Goal: Information Seeking & Learning: Learn about a topic

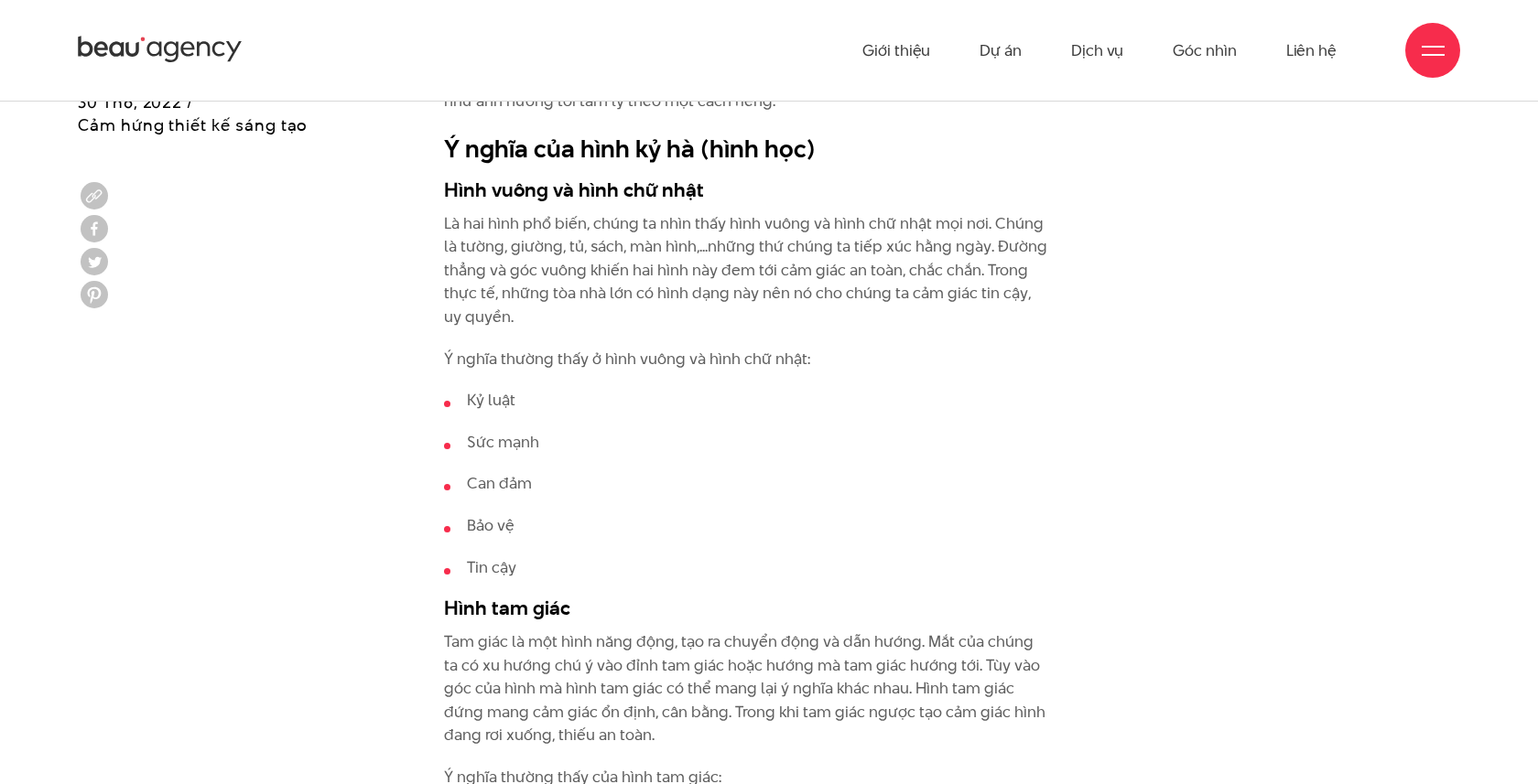
scroll to position [1938, 0]
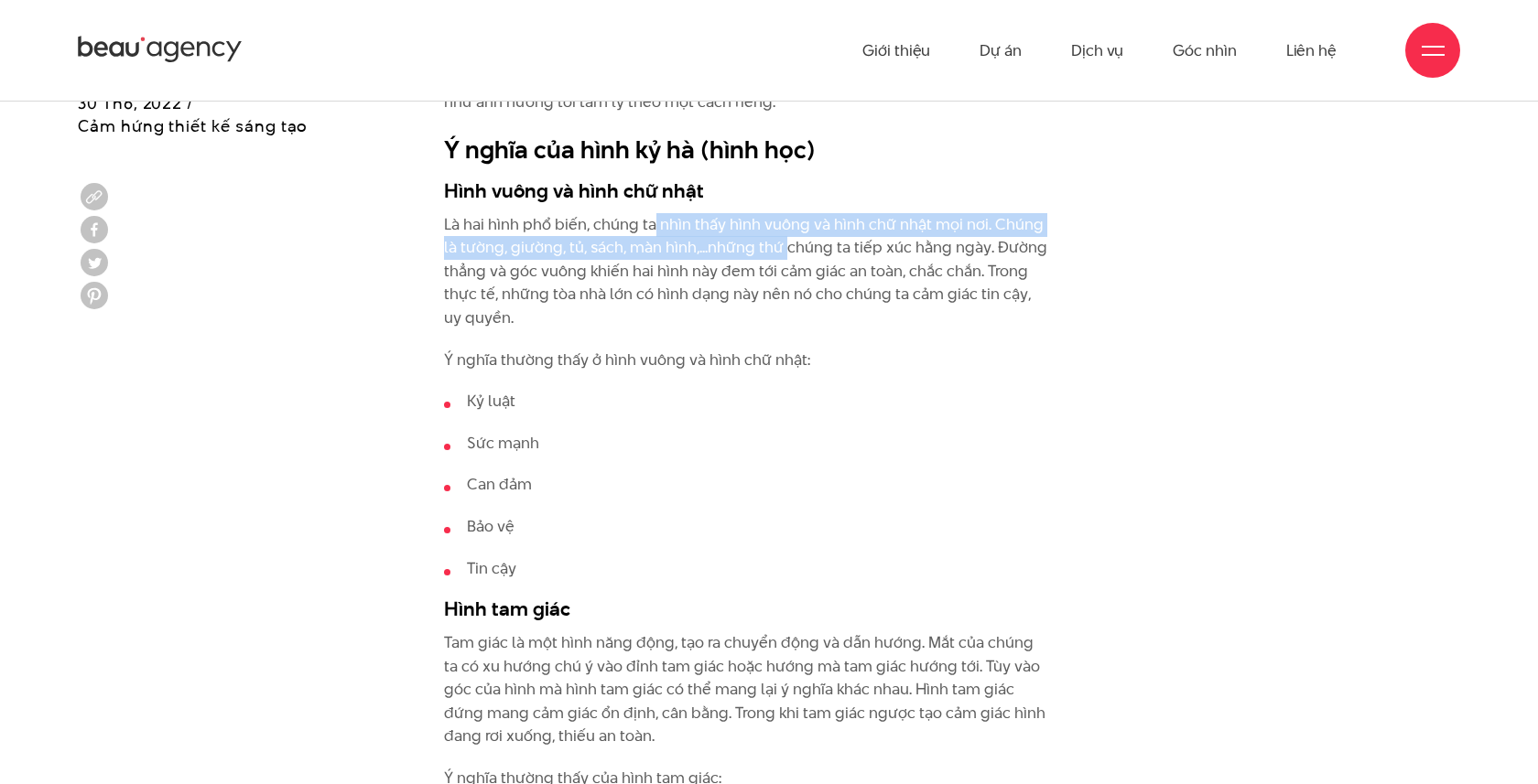
drag, startPoint x: 652, startPoint y: 224, endPoint x: 785, endPoint y: 248, distance: 135.1
click at [785, 248] on p "Là hai hình phổ biến, chúng ta nhìn thấy hình vuông và hình chữ nhật mọi nơi. C…" at bounding box center [746, 272] width 604 height 117
click at [723, 221] on p "Là hai hình phổ biến, chúng ta nhìn thấy hình vuông và hình chữ nhật mọi nơi. C…" at bounding box center [746, 272] width 604 height 117
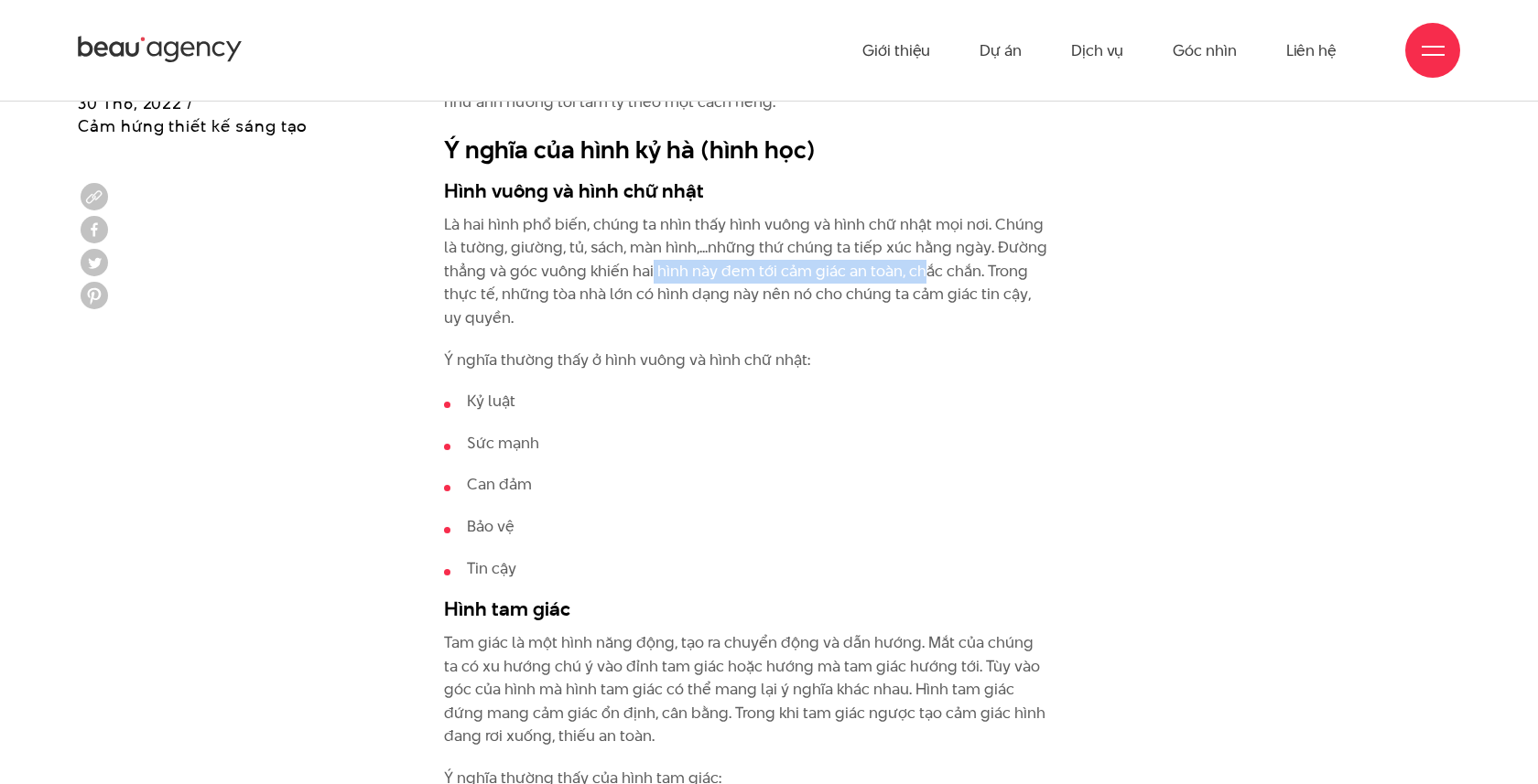
drag, startPoint x: 651, startPoint y: 282, endPoint x: 973, endPoint y: 282, distance: 322.0
click at [973, 282] on p "Là hai hình phổ biến, chúng ta nhìn thấy hình vuông và hình chữ nhật mọi nơi. C…" at bounding box center [746, 272] width 604 height 117
click at [869, 319] on p "Là hai hình phổ biến, chúng ta nhìn thấy hình vuông và hình chữ nhật mọi nơi. C…" at bounding box center [746, 272] width 604 height 117
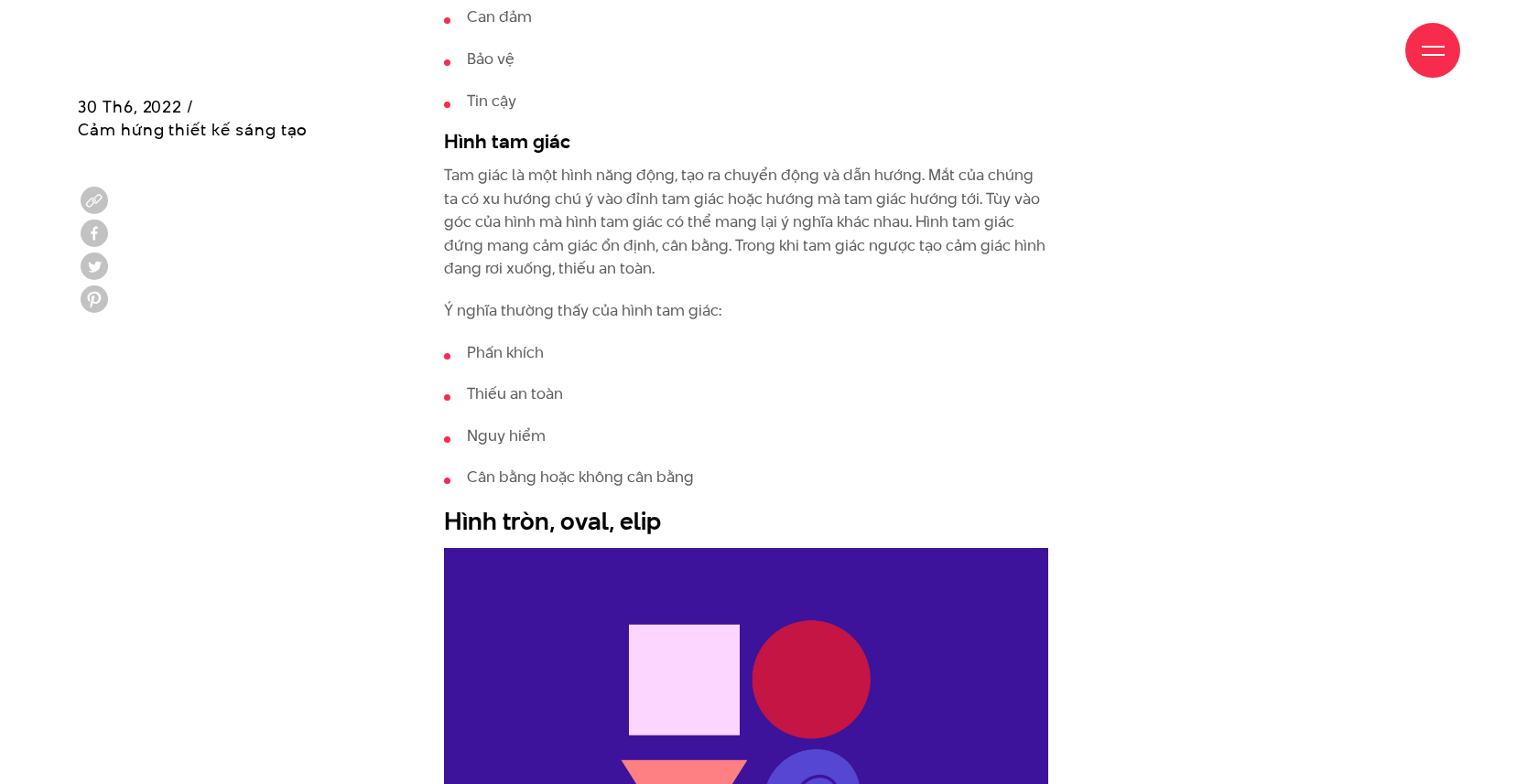
scroll to position [2419, 0]
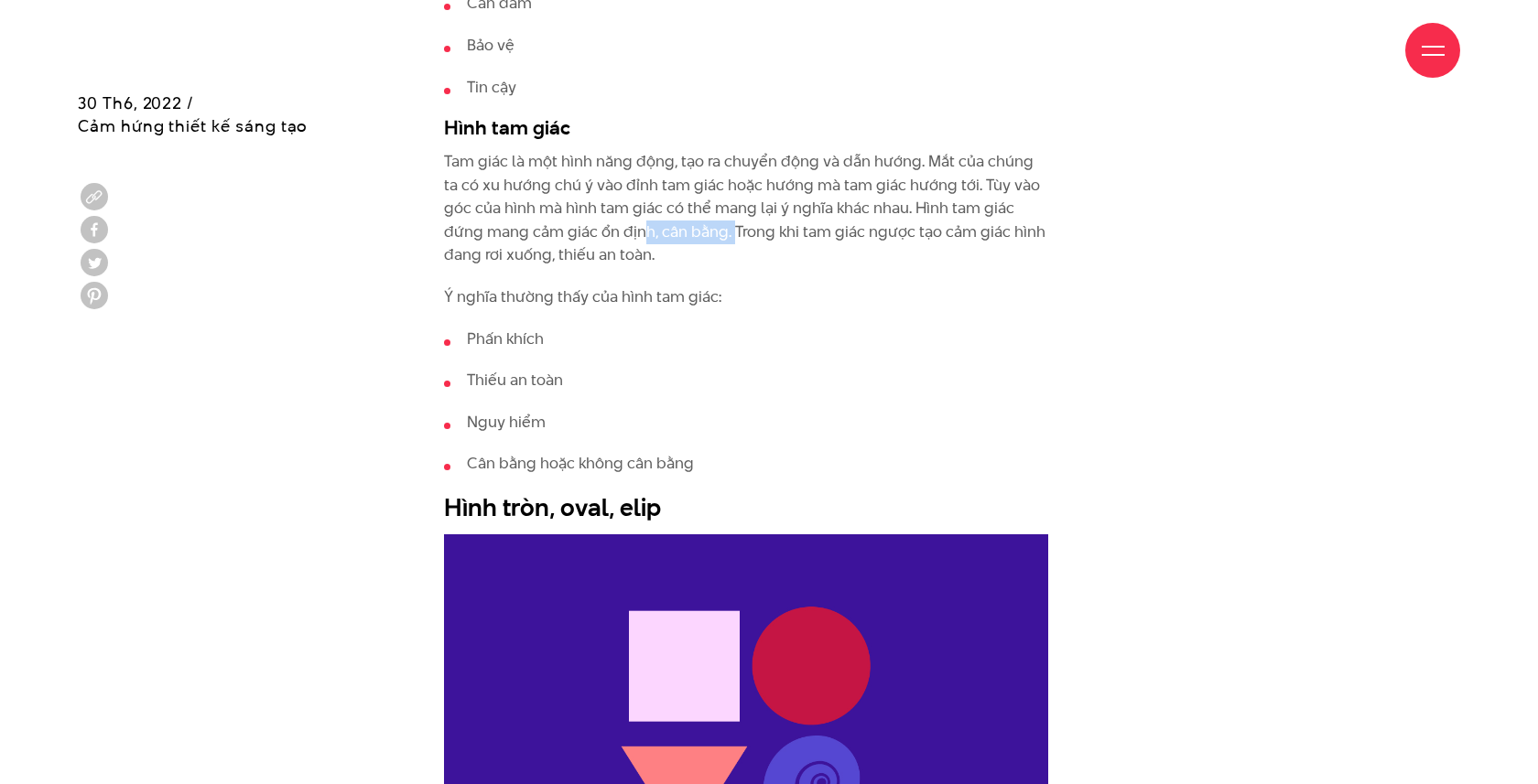
drag, startPoint x: 600, startPoint y: 236, endPoint x: 687, endPoint y: 229, distance: 87.3
click at [687, 230] on p "Tam giác là một hình năng động, tạo ra chuyển động và dẫn hướng. Mắt của chúng …" at bounding box center [746, 209] width 604 height 117
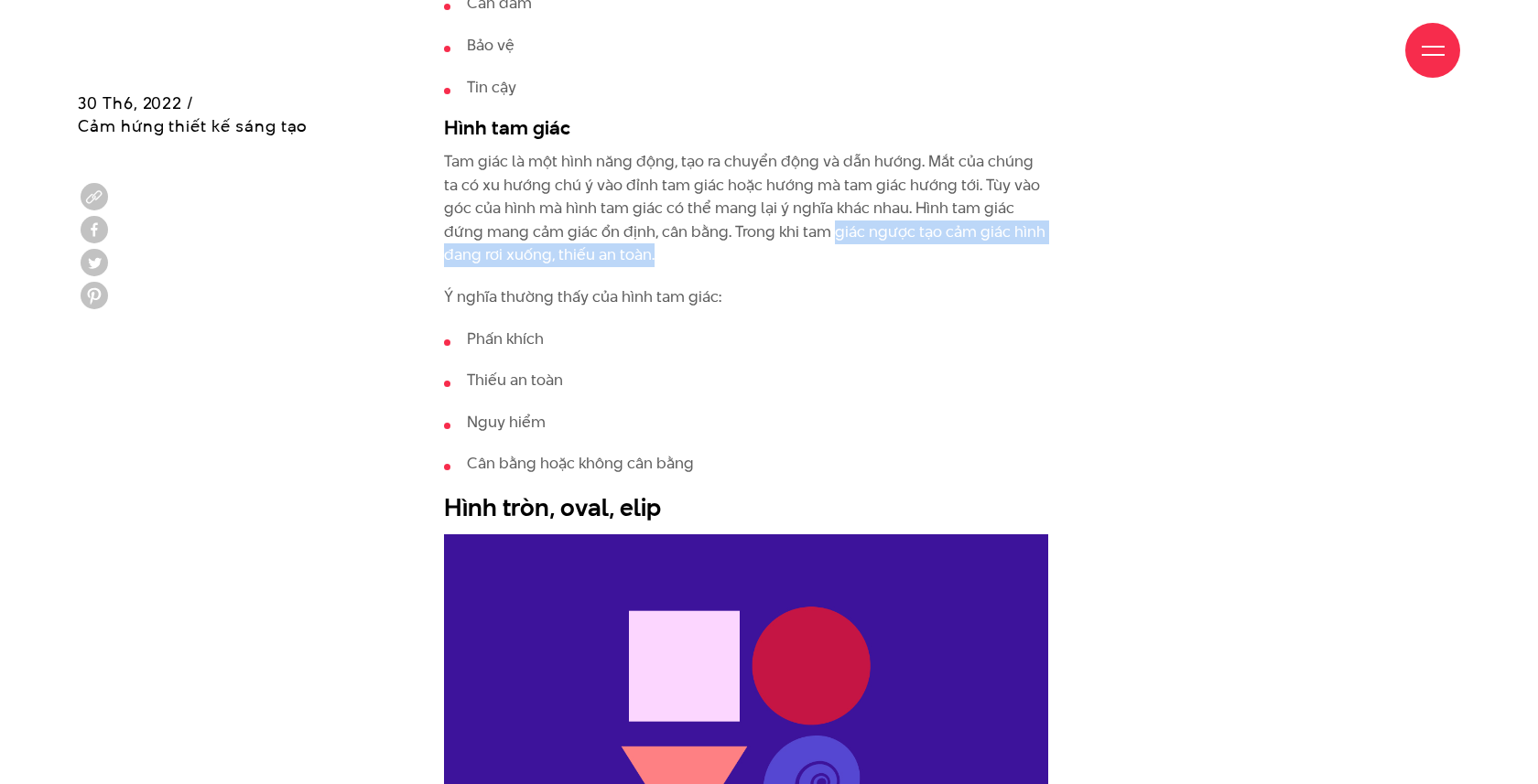
drag, startPoint x: 792, startPoint y: 222, endPoint x: 895, endPoint y: 246, distance: 105.8
click at [896, 247] on p "Tam giác là một hình năng động, tạo ra chuyển động và dẫn hướng. Mắt của chúng …" at bounding box center [746, 209] width 604 height 117
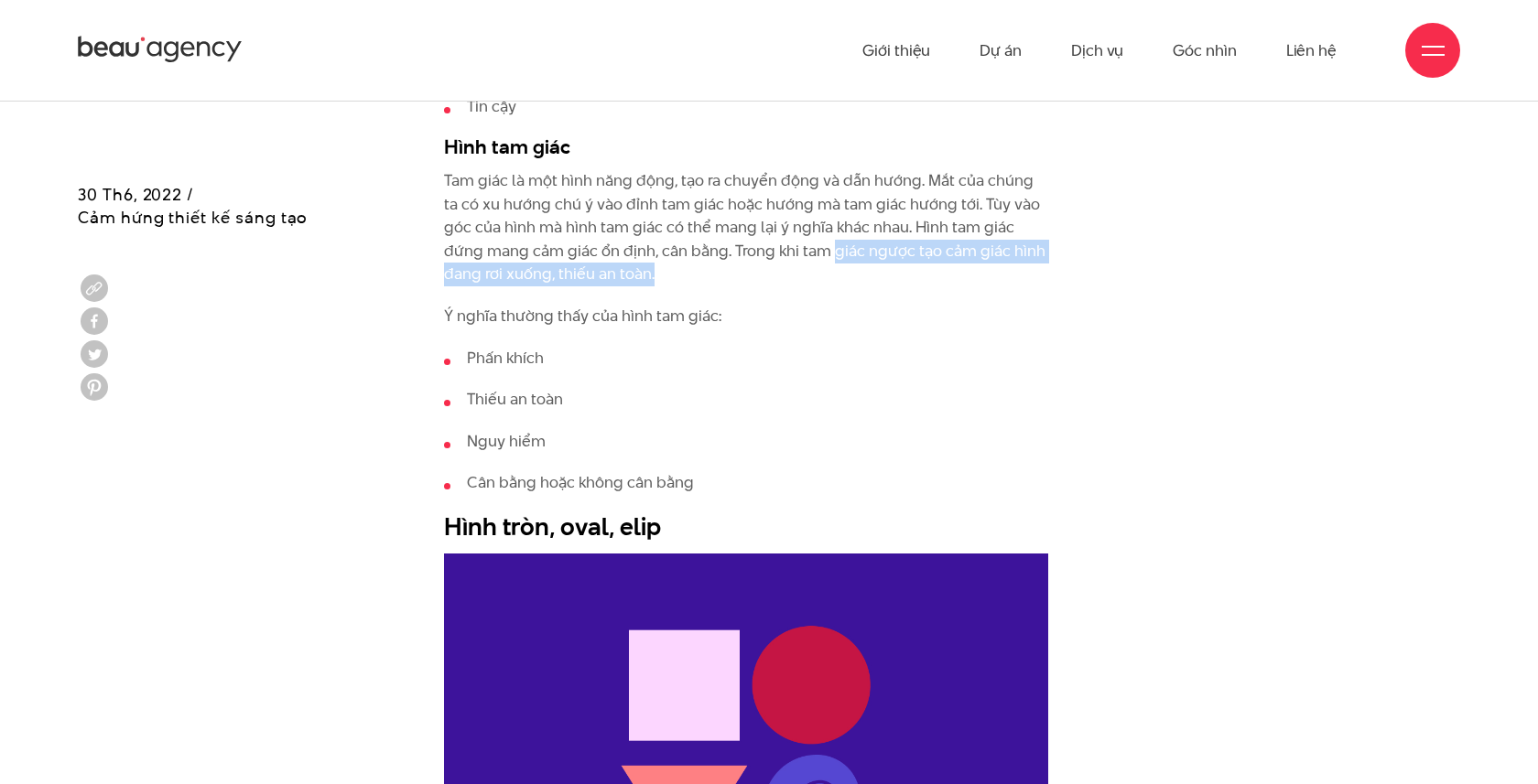
scroll to position [2369, 0]
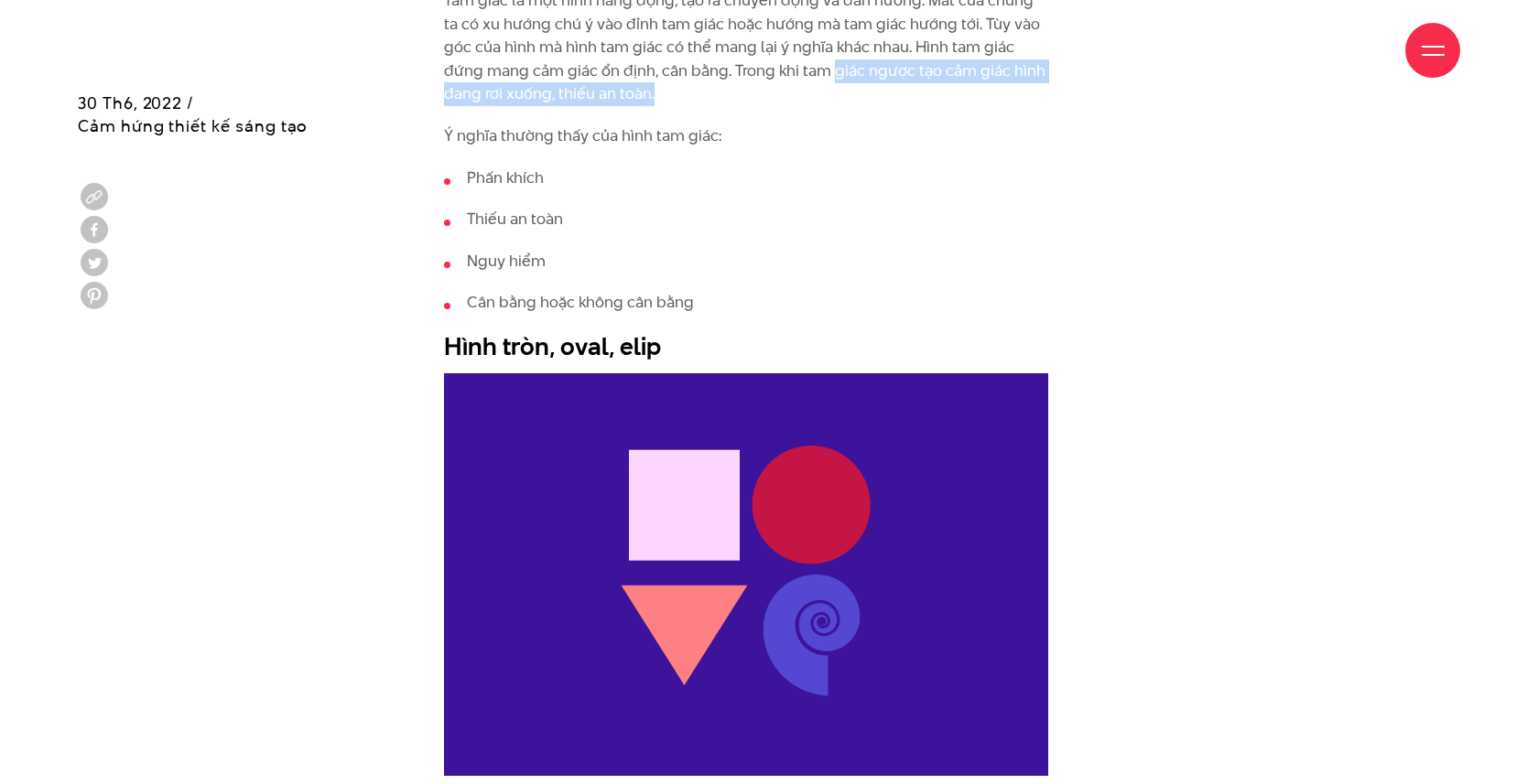
click at [769, 423] on img at bounding box center [746, 574] width 604 height 403
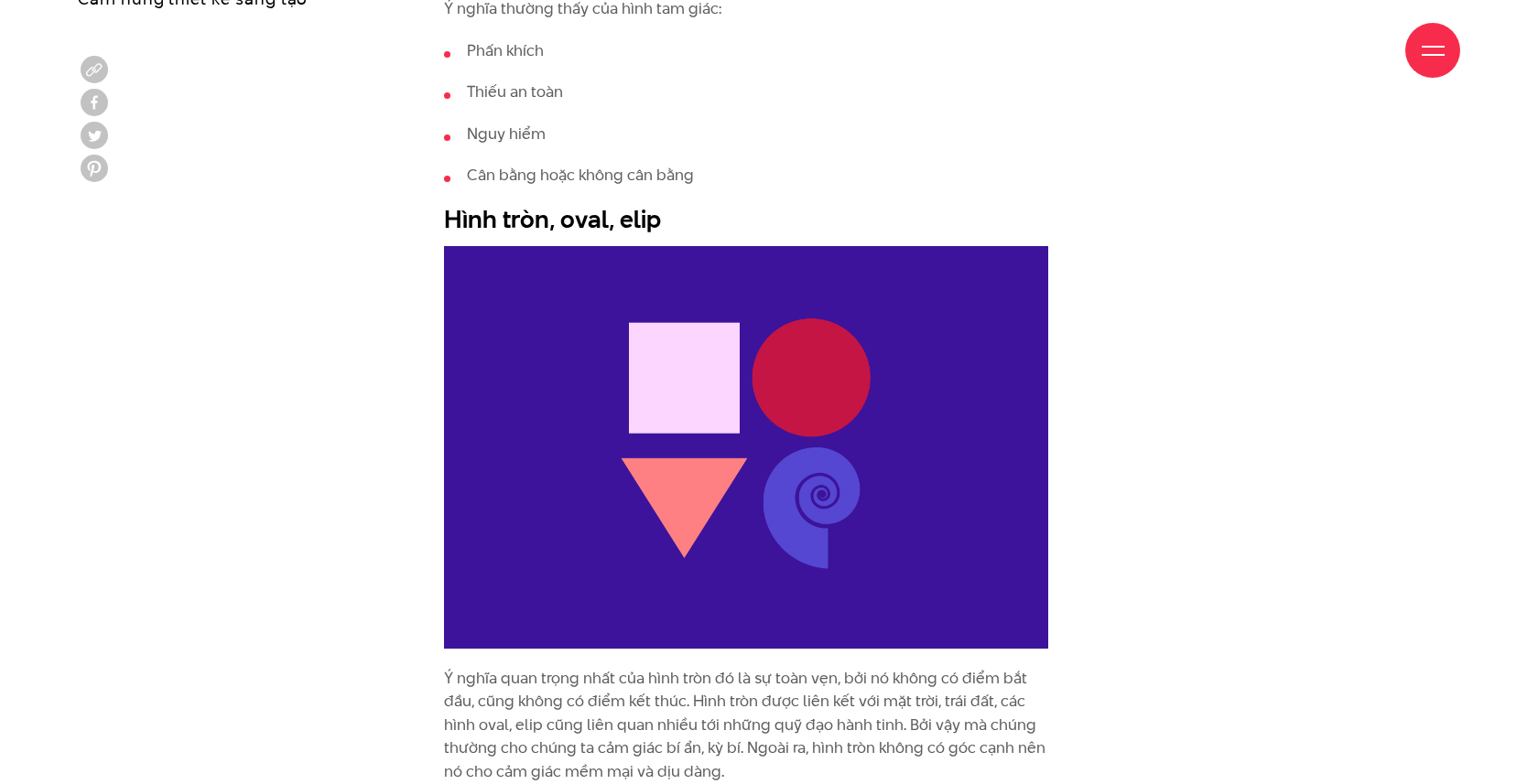
scroll to position [2945, 0]
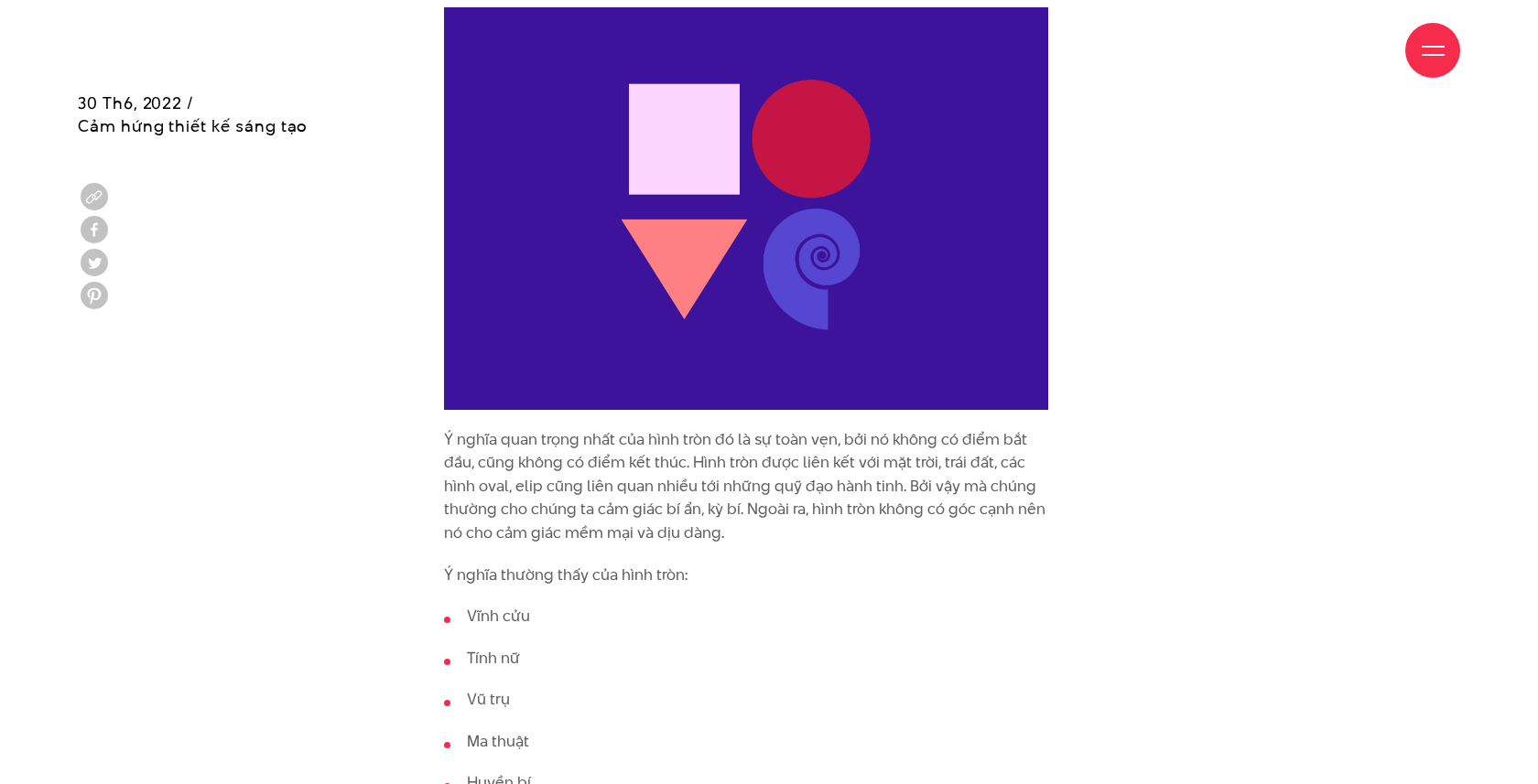
click at [752, 523] on p "Ý nghĩa quan trọng nhất của hình tròn đó là sự toàn vẹn, bởi nó không có điểm b…" at bounding box center [746, 487] width 604 height 117
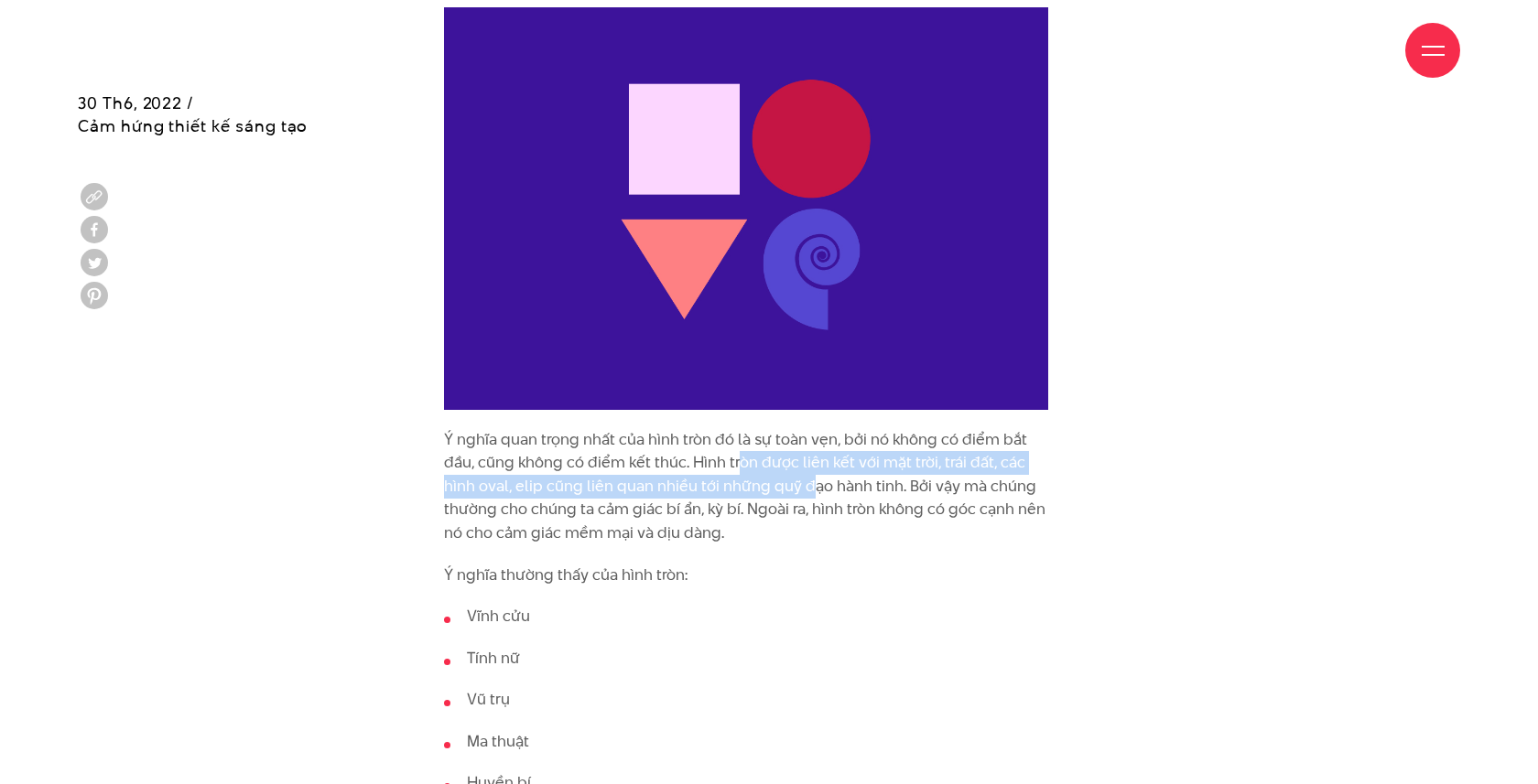
drag, startPoint x: 736, startPoint y: 468, endPoint x: 834, endPoint y: 507, distance: 105.5
click at [824, 499] on p "Ý nghĩa quan trọng nhất của hình tròn đó là sự toàn vẹn, bởi nó không có điểm b…" at bounding box center [746, 487] width 604 height 117
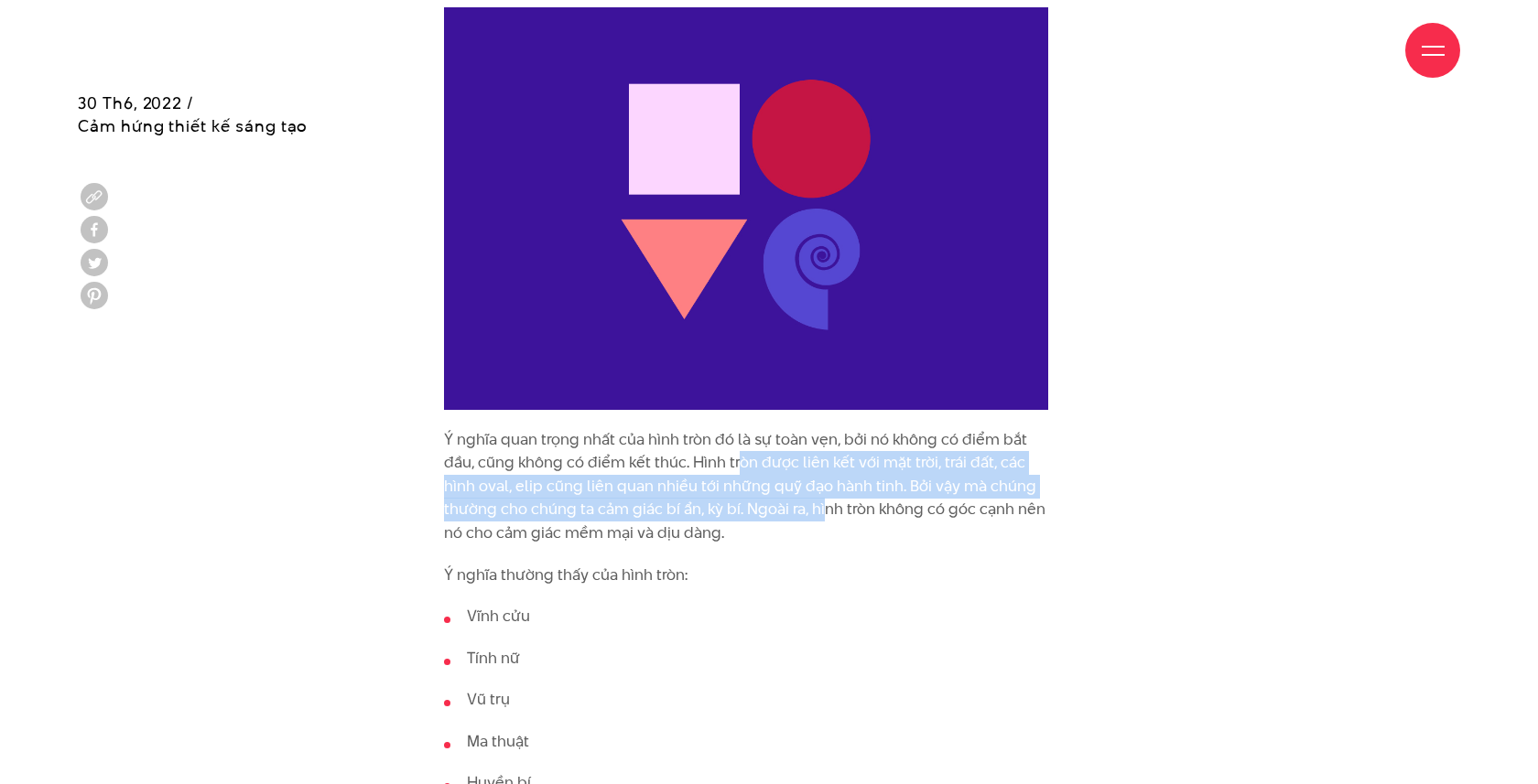
click at [742, 514] on p "Ý nghĩa quan trọng nhất của hình tròn đó là sự toàn vẹn, bởi nó không có điểm b…" at bounding box center [746, 487] width 604 height 117
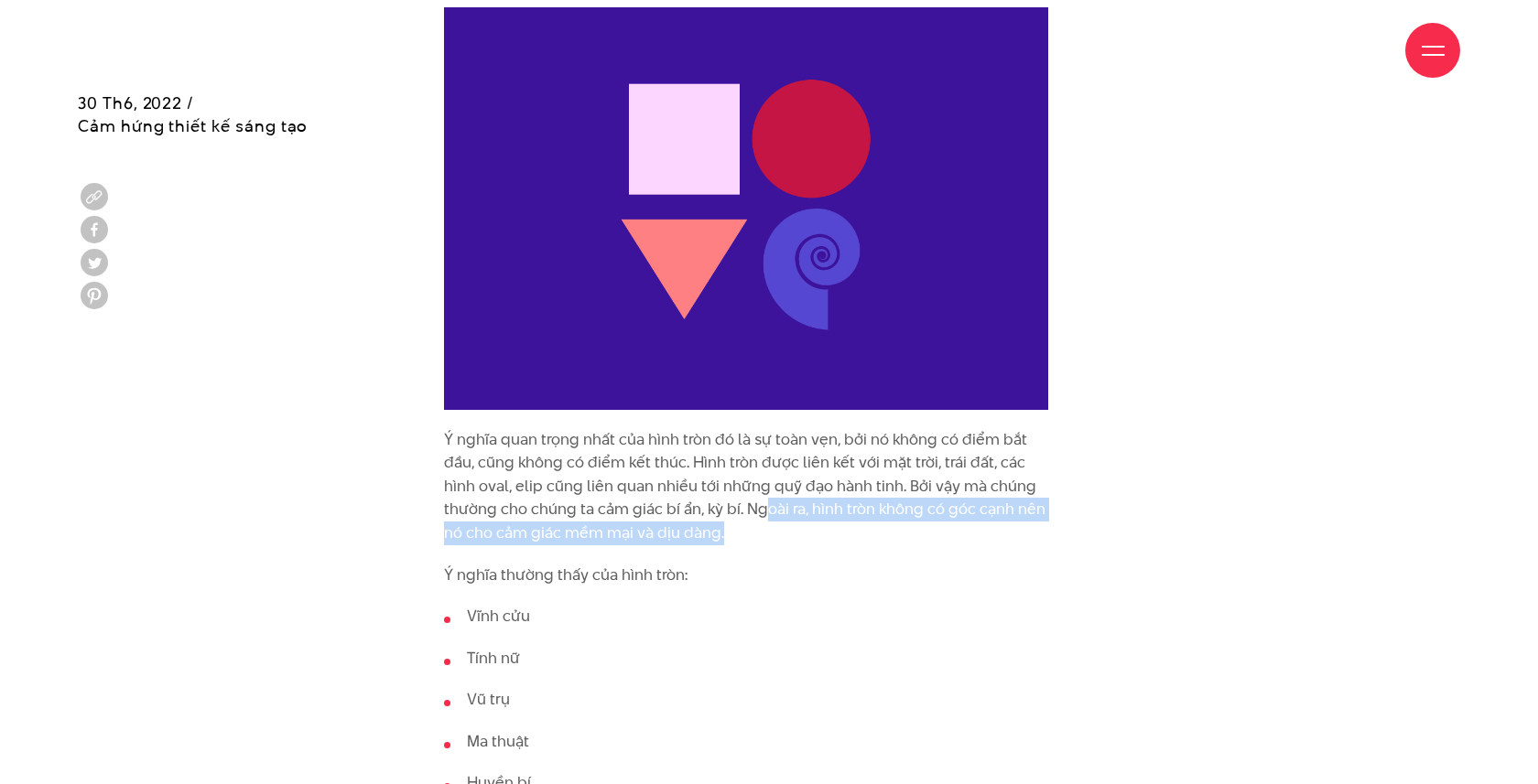
drag, startPoint x: 765, startPoint y: 511, endPoint x: 802, endPoint y: 524, distance: 39.2
click at [802, 524] on p "Ý nghĩa quan trọng nhất của hình tròn đó là sự toàn vẹn, bởi nó không có điểm b…" at bounding box center [746, 487] width 604 height 117
click at [741, 522] on p "Ý nghĩa quan trọng nhất của hình tròn đó là sự toàn vẹn, bởi nó không có điểm b…" at bounding box center [746, 487] width 604 height 117
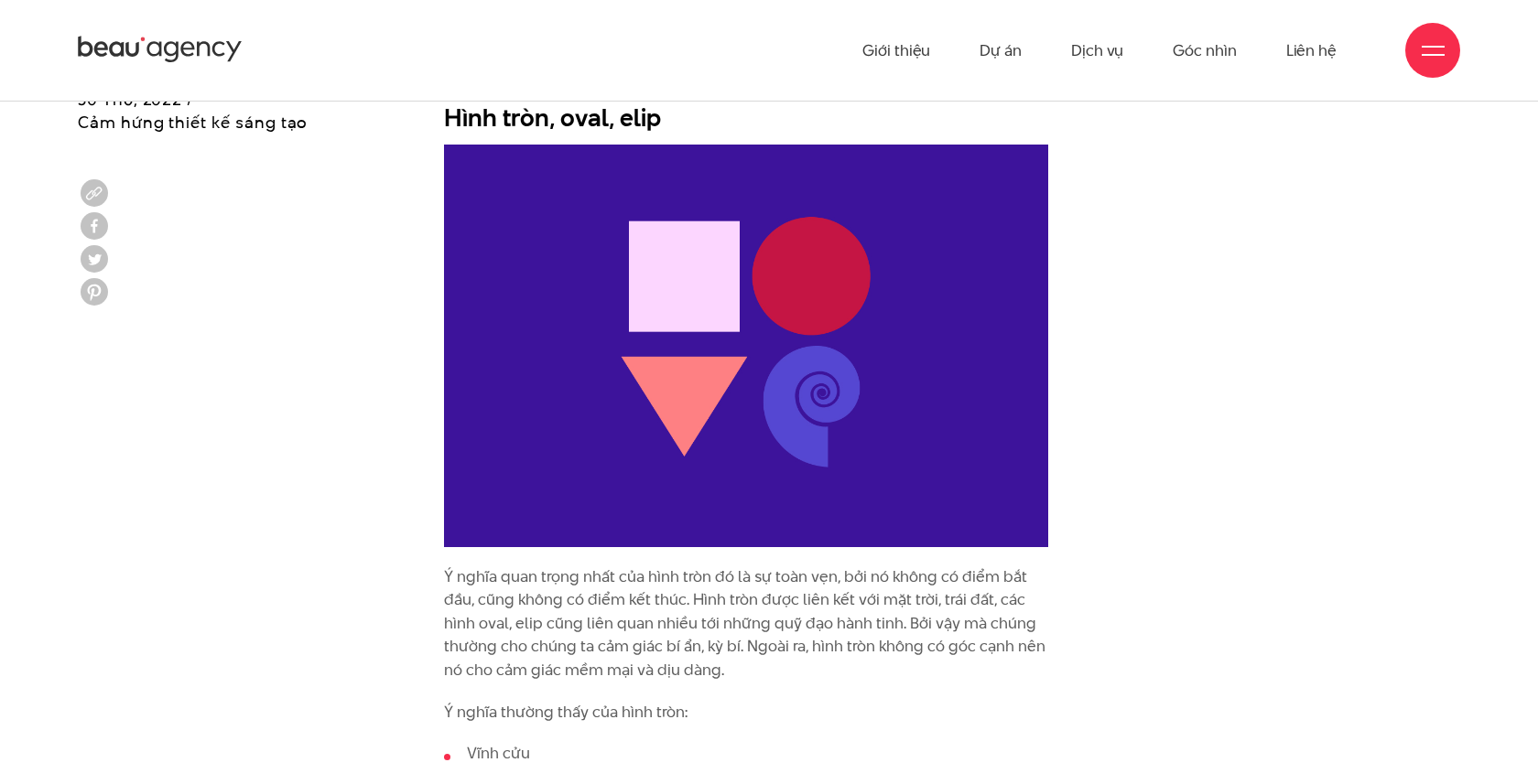
scroll to position [2803, 0]
